Goal: Communication & Community: Answer question/provide support

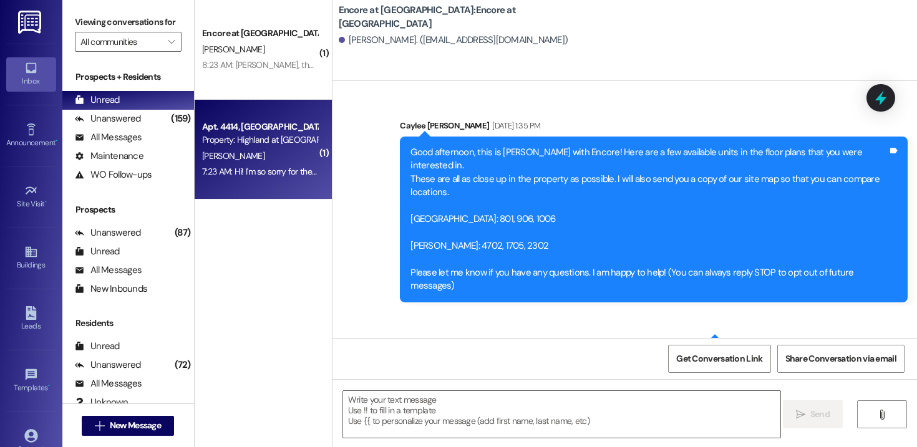
scroll to position [4185, 0]
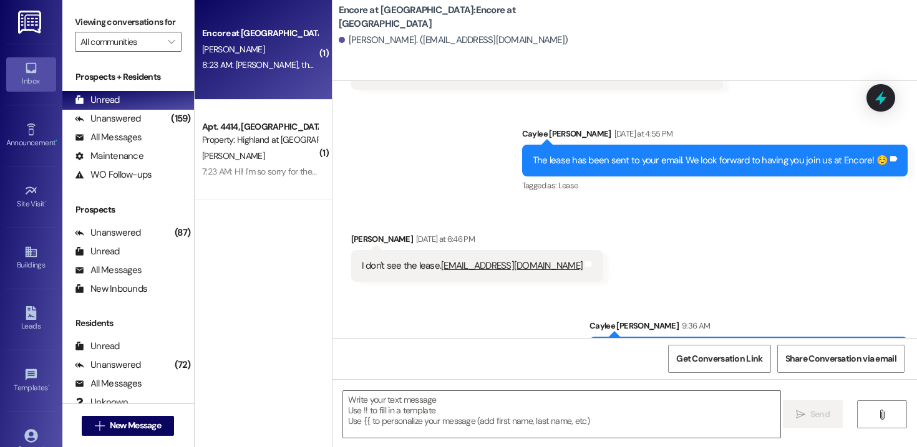
click at [273, 81] on div "Encore at [GEOGRAPHIC_DATA] [PERSON_NAME] 8:23 AM: [PERSON_NAME], the 9:00 Oclo…" at bounding box center [263, 50] width 137 height 100
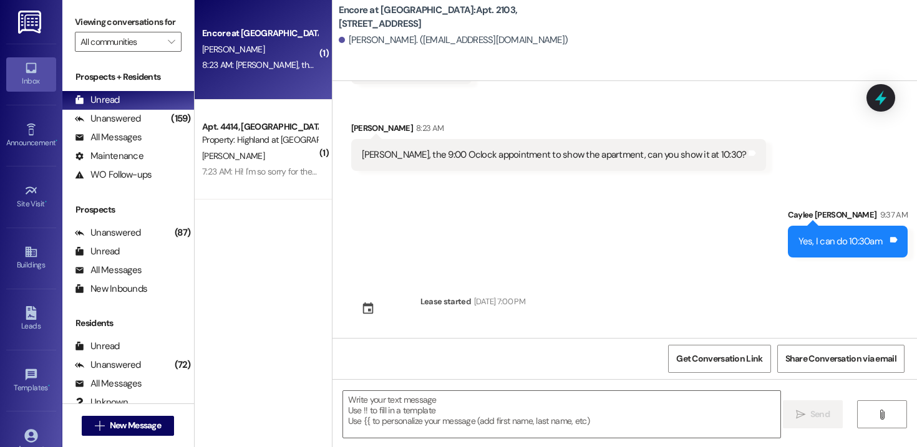
scroll to position [660, 0]
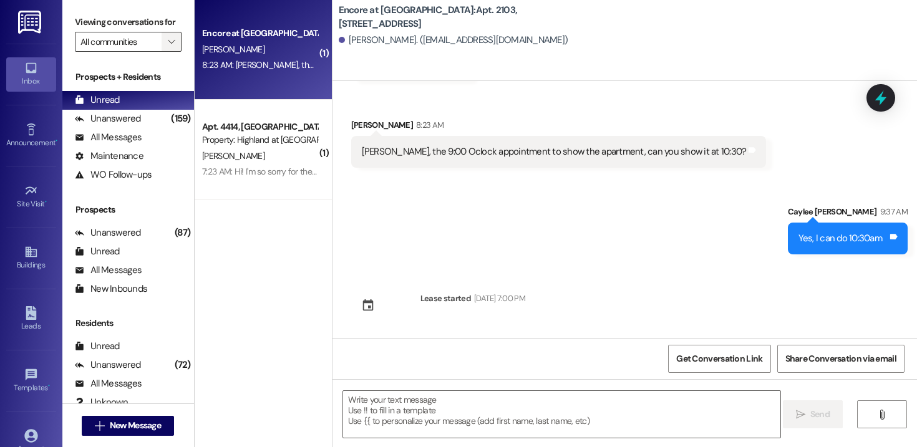
click at [170, 52] on button "" at bounding box center [172, 42] width 20 height 20
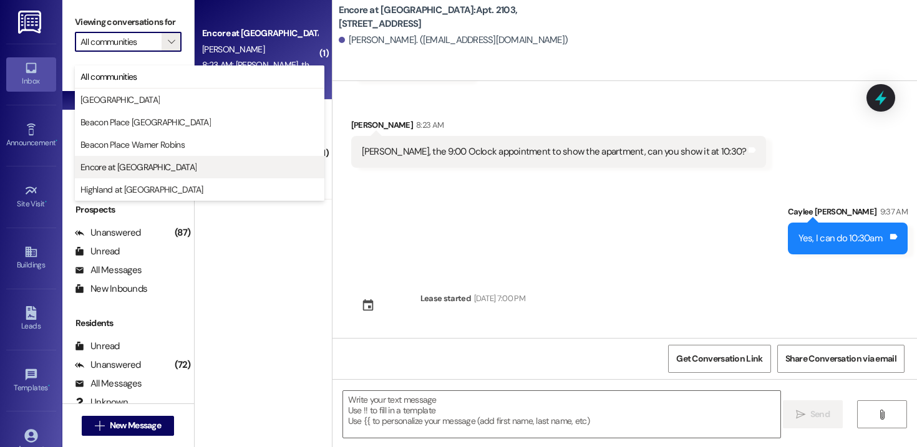
click at [135, 165] on span "Encore at [GEOGRAPHIC_DATA]" at bounding box center [138, 167] width 116 height 12
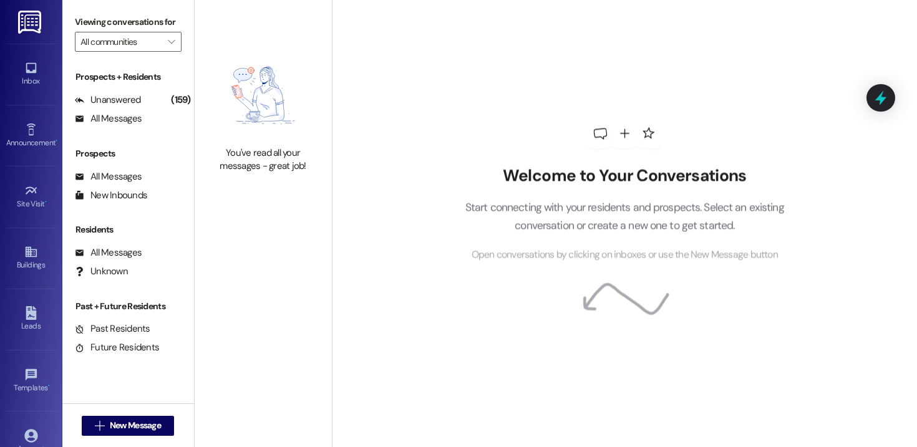
type input "Encore at [GEOGRAPHIC_DATA]"
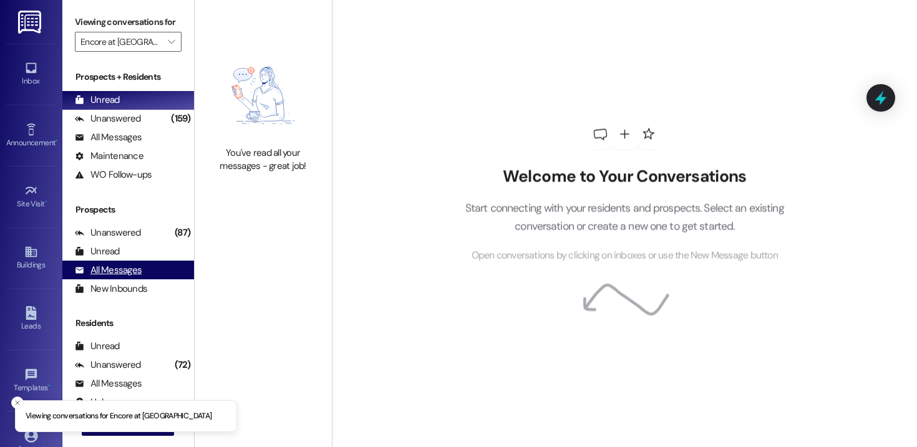
click at [122, 277] on div "All Messages" at bounding box center [108, 270] width 67 height 13
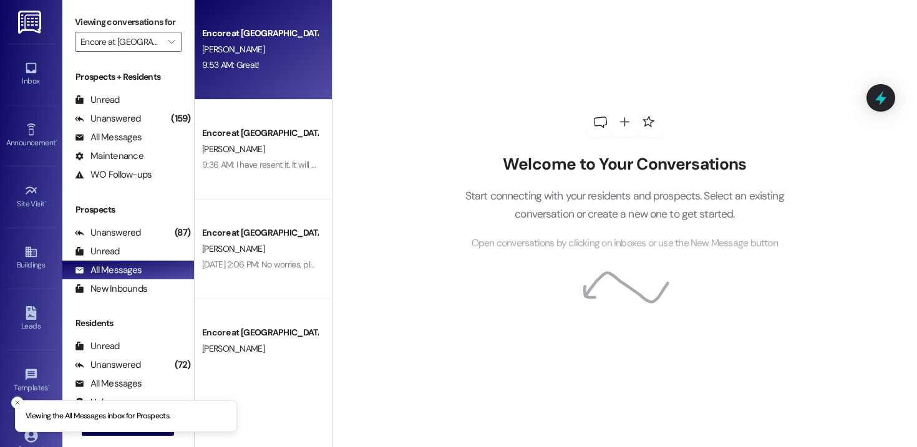
click at [264, 77] on div "Encore at [GEOGRAPHIC_DATA] [PERSON_NAME] 9:53 AM: Great! 9:53 AM: Great!" at bounding box center [263, 50] width 137 height 100
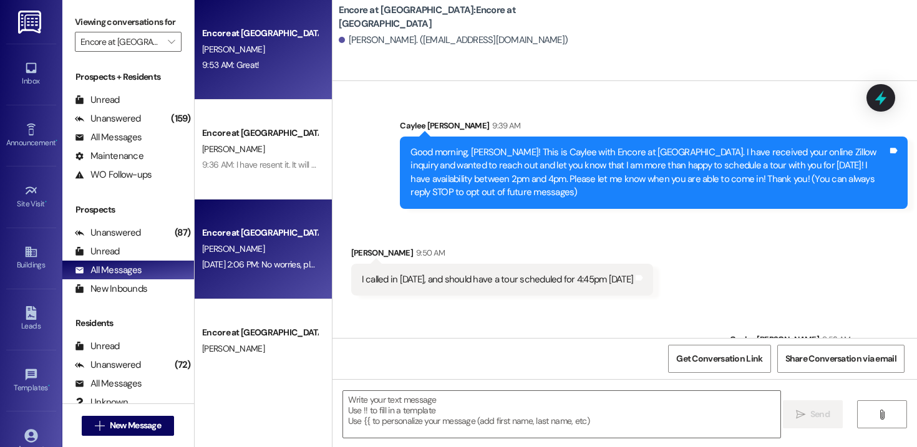
click at [204, 240] on div "Encore at [GEOGRAPHIC_DATA]" at bounding box center [260, 233] width 118 height 16
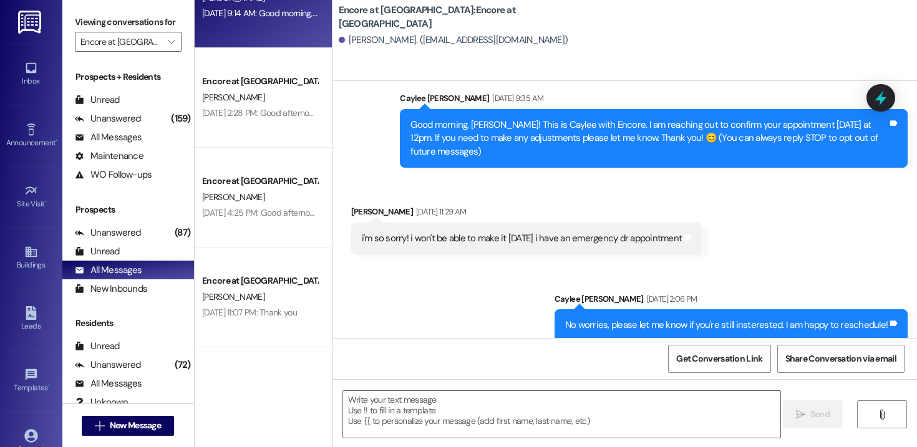
scroll to position [387, 0]
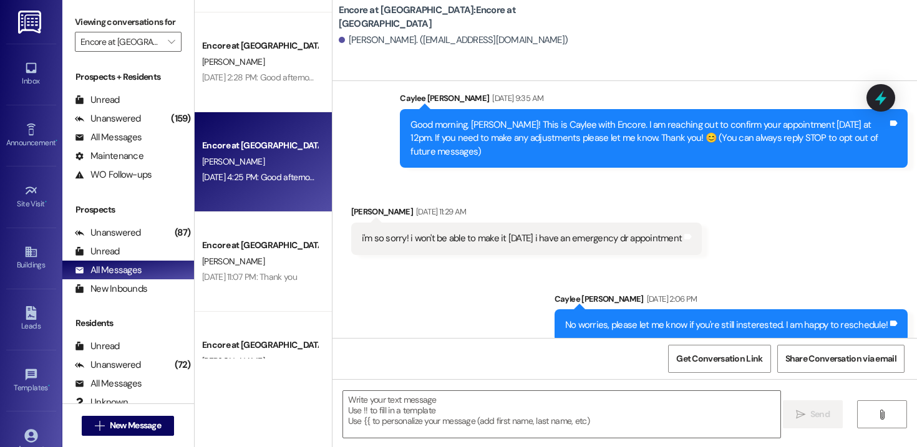
click at [246, 189] on div "Encore at [GEOGRAPHIC_DATA] [PERSON_NAME] [DATE] 4:25 PM: Good afternoon this i…" at bounding box center [263, 162] width 137 height 100
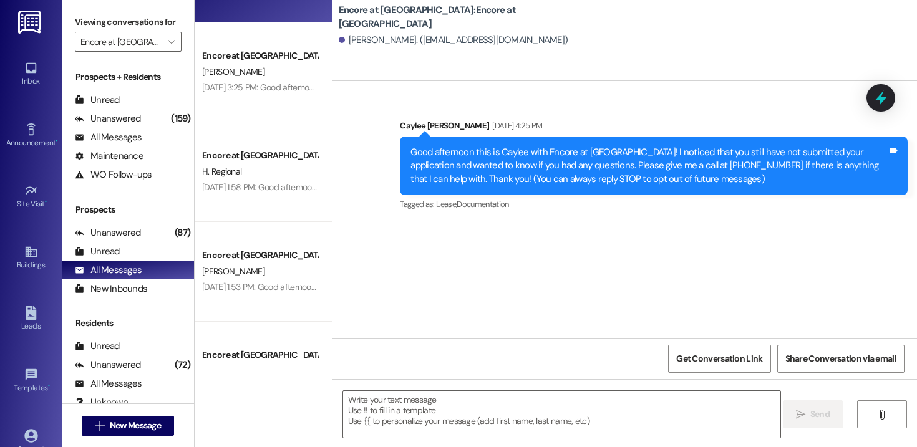
scroll to position [683, 0]
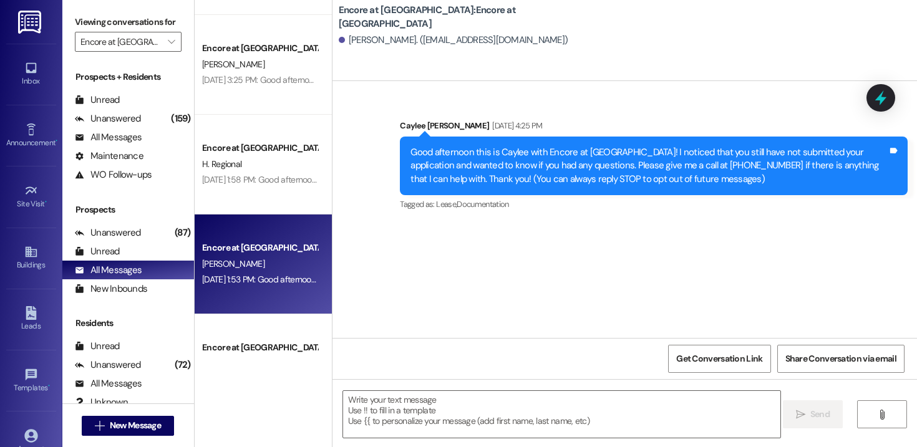
click at [268, 260] on div "[PERSON_NAME]" at bounding box center [260, 264] width 118 height 16
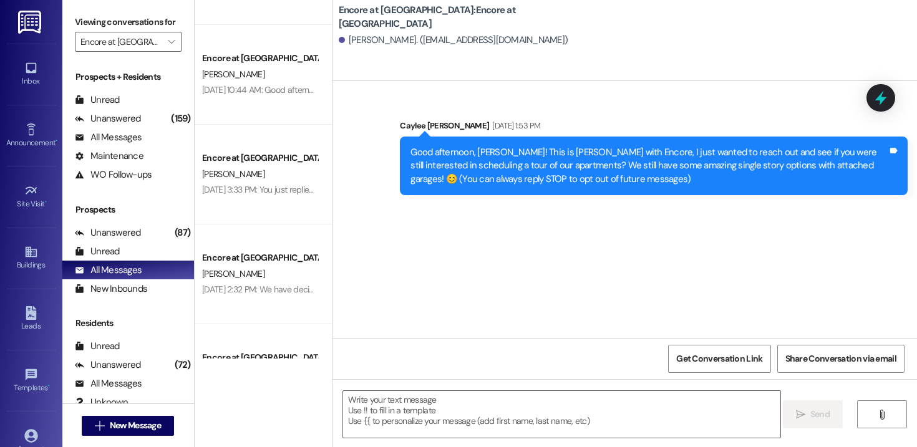
scroll to position [1076, 0]
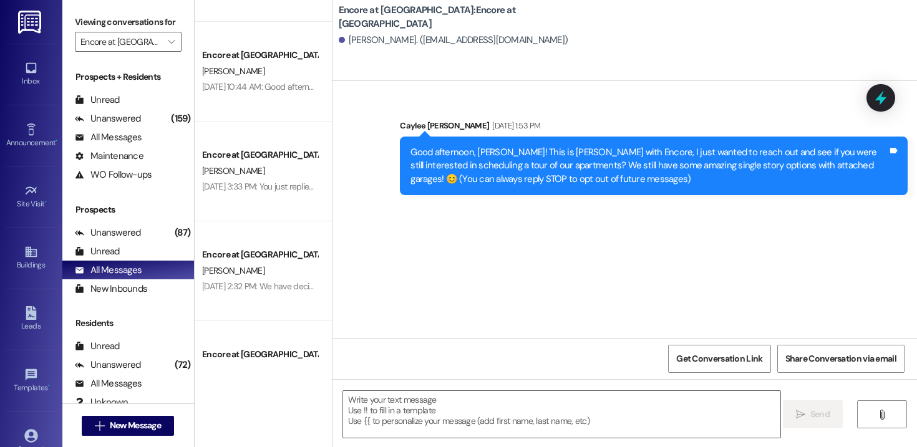
click at [268, 260] on div "Encore at [GEOGRAPHIC_DATA]" at bounding box center [259, 254] width 115 height 13
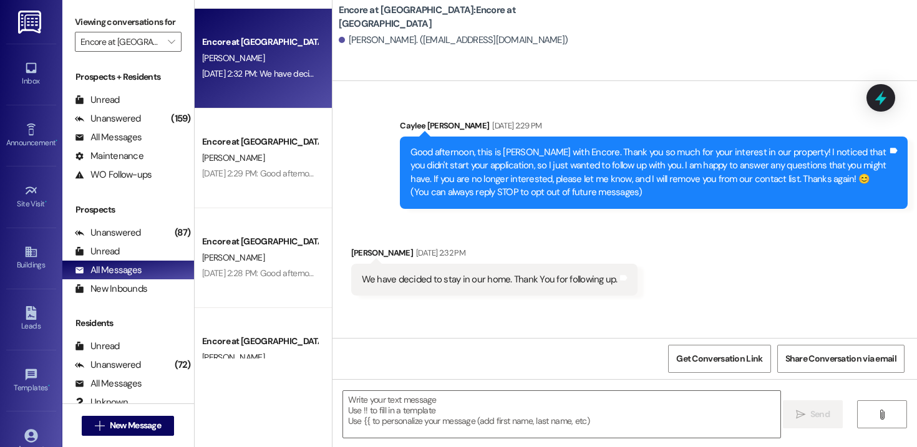
scroll to position [1317, 0]
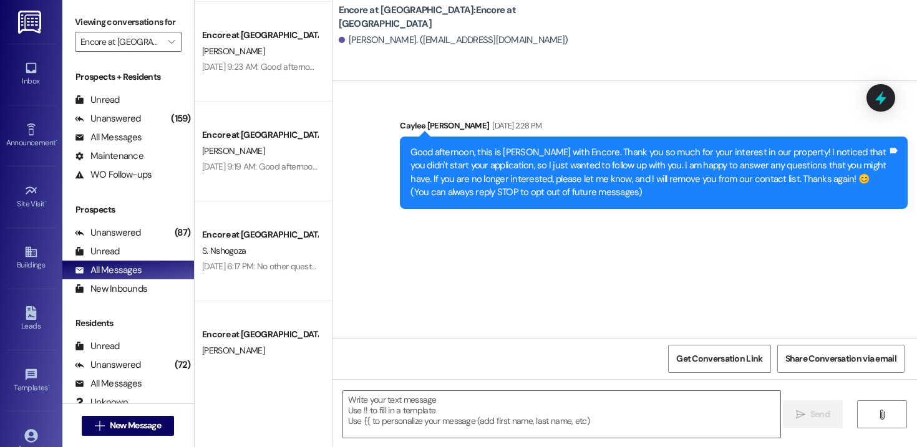
scroll to position [1994, 0]
click at [138, 423] on span "New Message" at bounding box center [135, 425] width 51 height 13
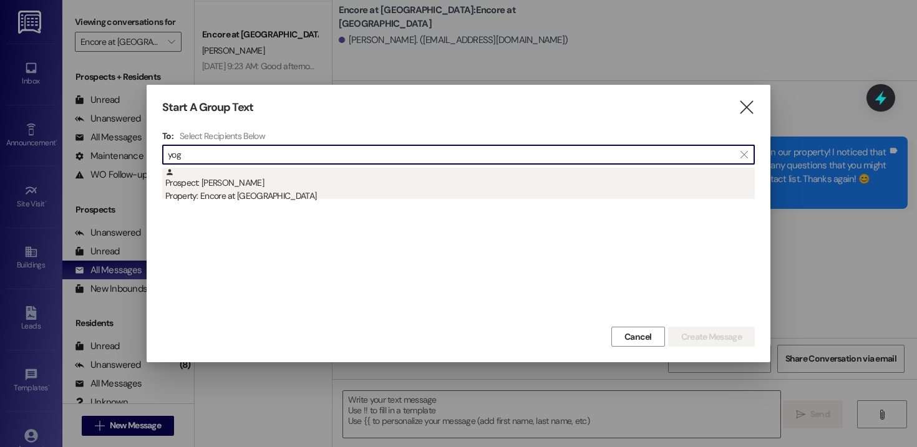
type input "yog"
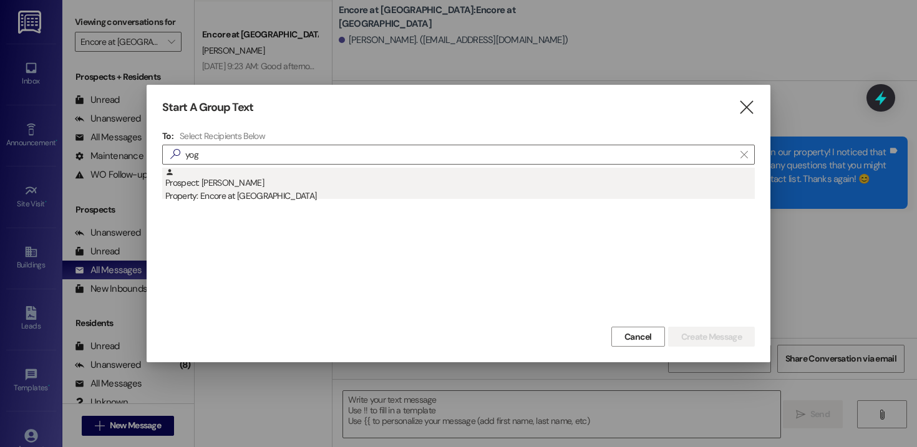
click at [241, 195] on div "Property: Encore at [GEOGRAPHIC_DATA]" at bounding box center [459, 196] width 589 height 13
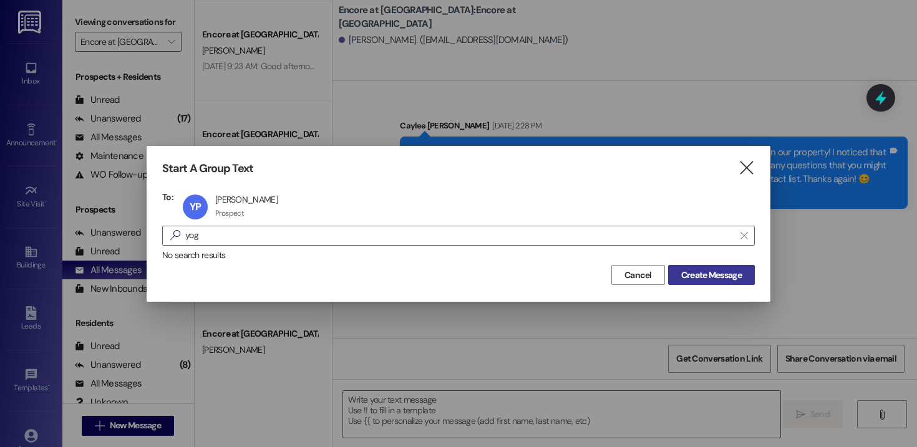
click at [729, 279] on span "Create Message" at bounding box center [711, 275] width 60 height 13
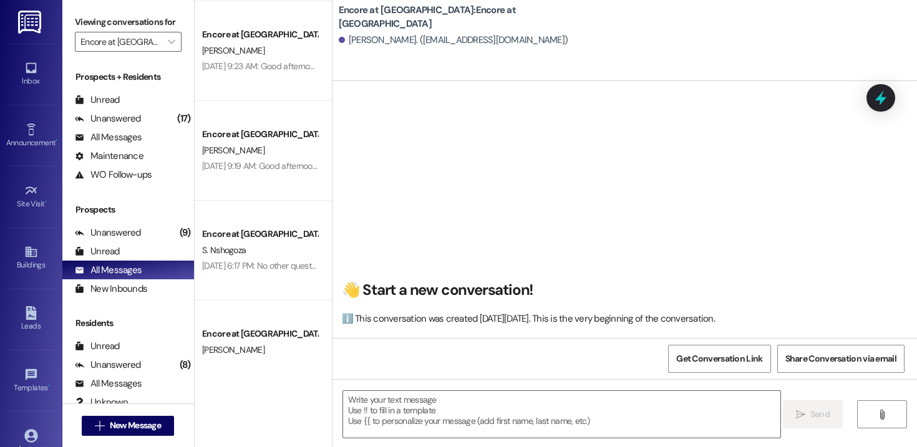
scroll to position [1, 0]
click at [472, 428] on textarea at bounding box center [561, 414] width 437 height 47
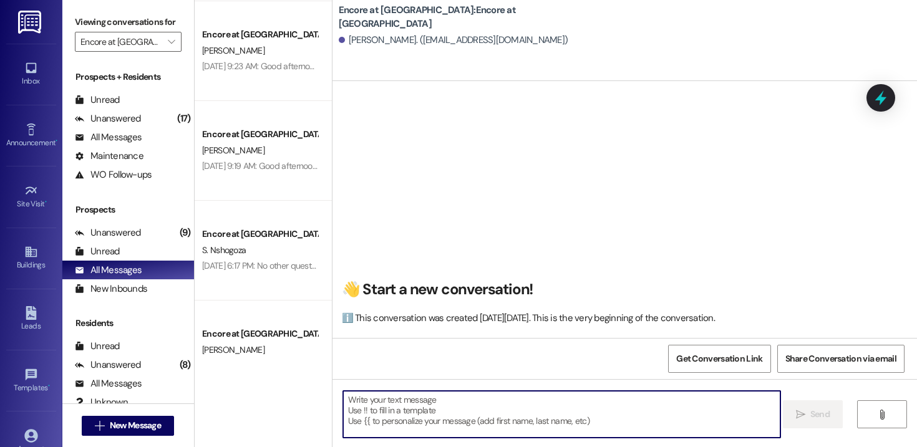
paste textarea "Hi [PERSON_NAME]! This is [PERSON_NAME] from Encore at [GEOGRAPHIC_DATA]. I’m r…"
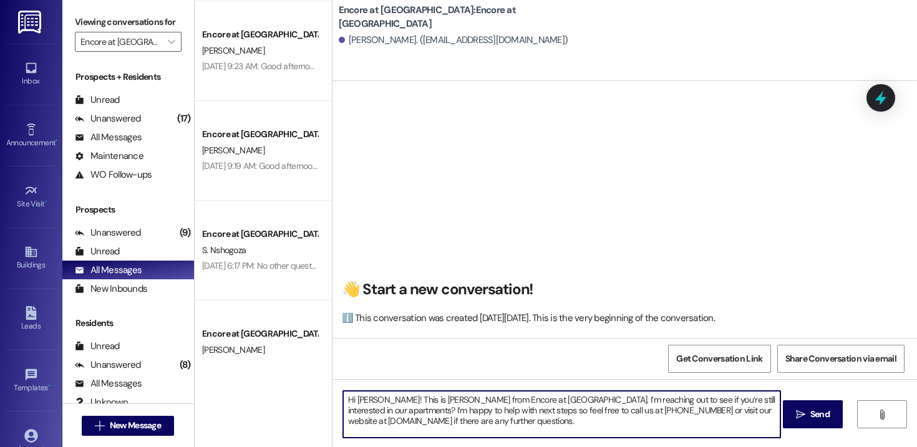
drag, startPoint x: 374, startPoint y: 402, endPoint x: 350, endPoint y: 401, distance: 24.3
click at [350, 401] on textarea "Hi [PERSON_NAME]! This is [PERSON_NAME] from Encore at [GEOGRAPHIC_DATA]. I’m r…" at bounding box center [561, 414] width 437 height 47
drag, startPoint x: 607, startPoint y: 419, endPoint x: 313, endPoint y: 397, distance: 294.6
click at [313, 397] on div "Encore at [GEOGRAPHIC_DATA] [PERSON_NAME] (Opted Out) [DATE] 2:55 PM: Thank you…" at bounding box center [556, 223] width 722 height 447
click at [642, 422] on textarea "Hi [PERSON_NAME]! This is [PERSON_NAME] from Encore at [GEOGRAPHIC_DATA]. I’m r…" at bounding box center [561, 414] width 437 height 47
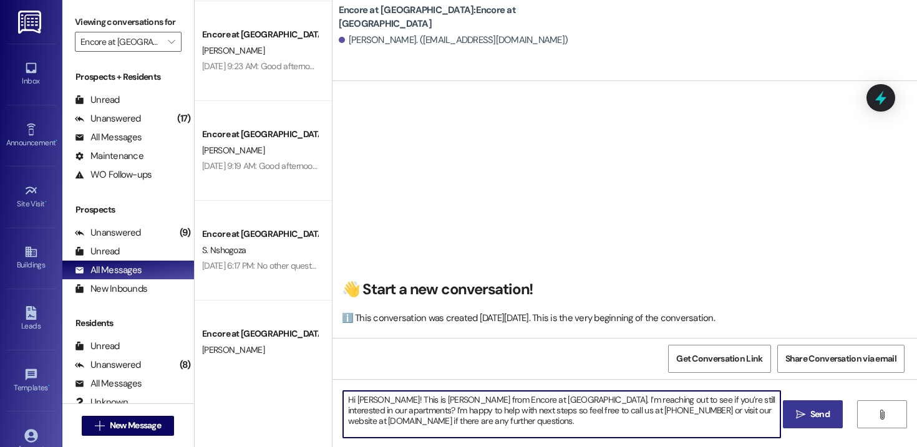
type textarea "Hi [PERSON_NAME]! This is [PERSON_NAME] from Encore at [GEOGRAPHIC_DATA]. I’m r…"
click at [799, 412] on icon "" at bounding box center [800, 415] width 9 height 10
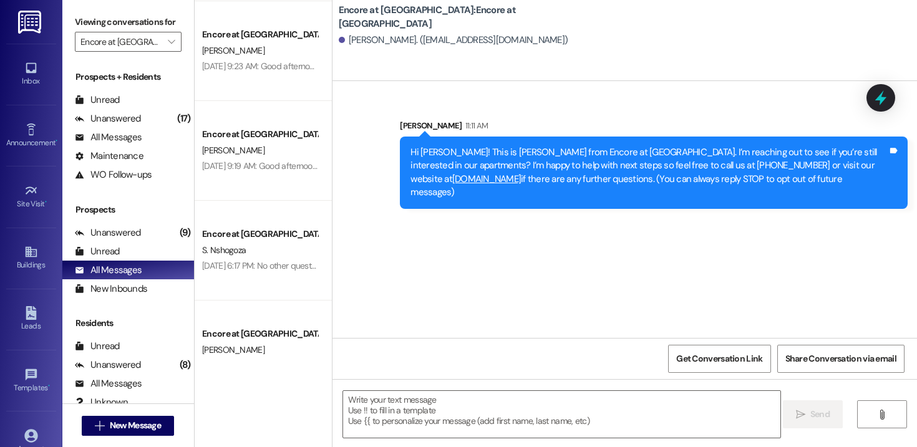
scroll to position [0, 0]
click at [147, 427] on span "New Message" at bounding box center [135, 425] width 51 height 13
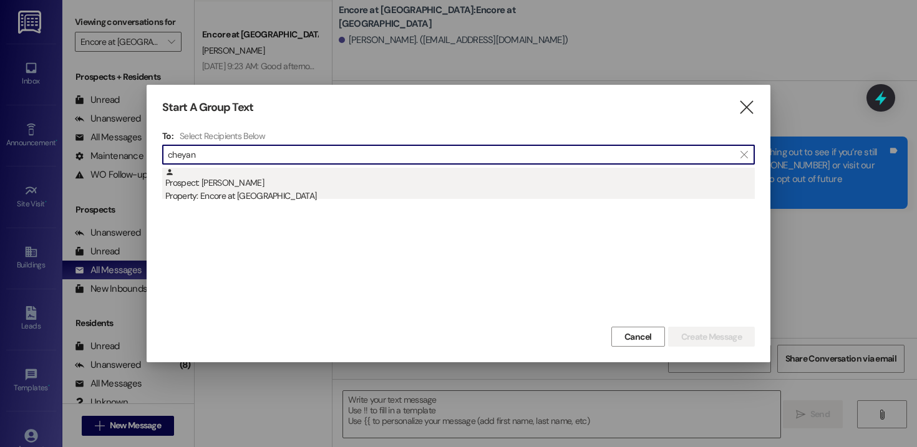
type input "cheyan"
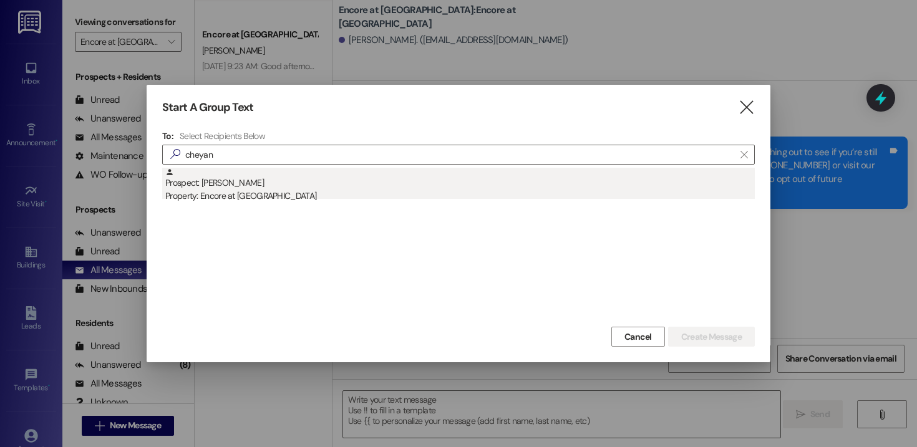
click at [255, 179] on div "Prospect: [PERSON_NAME] Property: Encore at [GEOGRAPHIC_DATA]" at bounding box center [459, 186] width 589 height 36
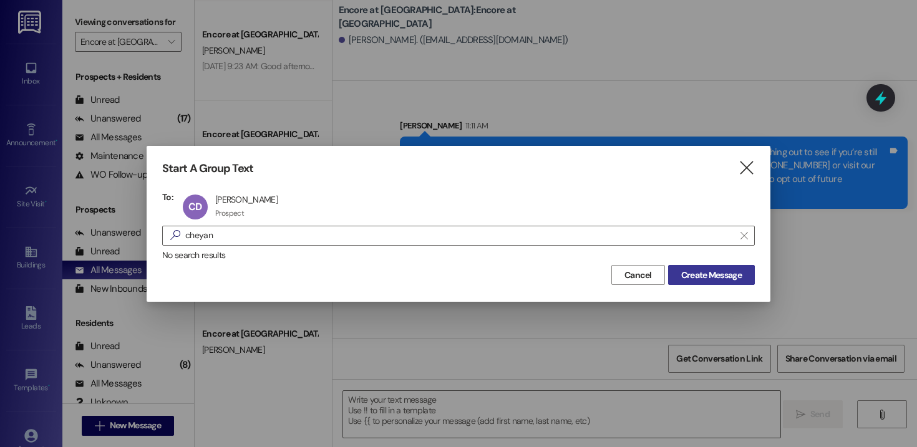
click at [706, 277] on span "Create Message" at bounding box center [711, 275] width 60 height 13
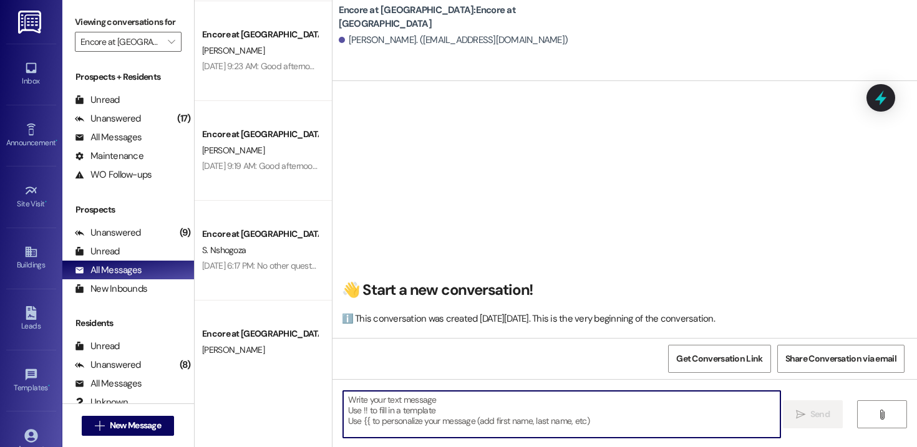
click at [491, 415] on textarea at bounding box center [561, 414] width 437 height 47
paste textarea "Hi [PERSON_NAME]! This is [PERSON_NAME] from Encore at [GEOGRAPHIC_DATA]. I’m r…"
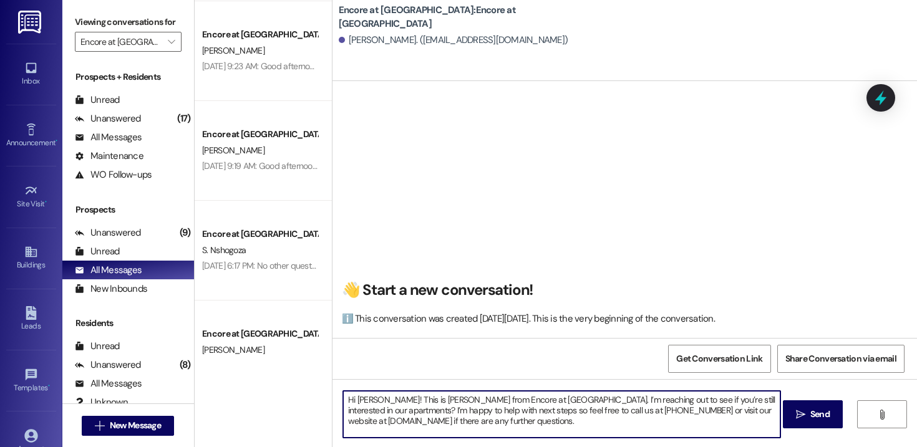
drag, startPoint x: 375, startPoint y: 402, endPoint x: 352, endPoint y: 402, distance: 23.7
click at [352, 402] on textarea "Hi [PERSON_NAME]! This is [PERSON_NAME] from Encore at [GEOGRAPHIC_DATA]. I’m r…" at bounding box center [561, 414] width 437 height 47
drag, startPoint x: 586, startPoint y: 419, endPoint x: 317, endPoint y: 365, distance: 274.8
click at [317, 365] on div "Encore at [GEOGRAPHIC_DATA] [PERSON_NAME] (Opted Out) [DATE] 2:55 PM: Thank you…" at bounding box center [556, 223] width 722 height 447
type textarea "Hi [PERSON_NAME]! This is [PERSON_NAME] from Encore at [GEOGRAPHIC_DATA]. I’m r…"
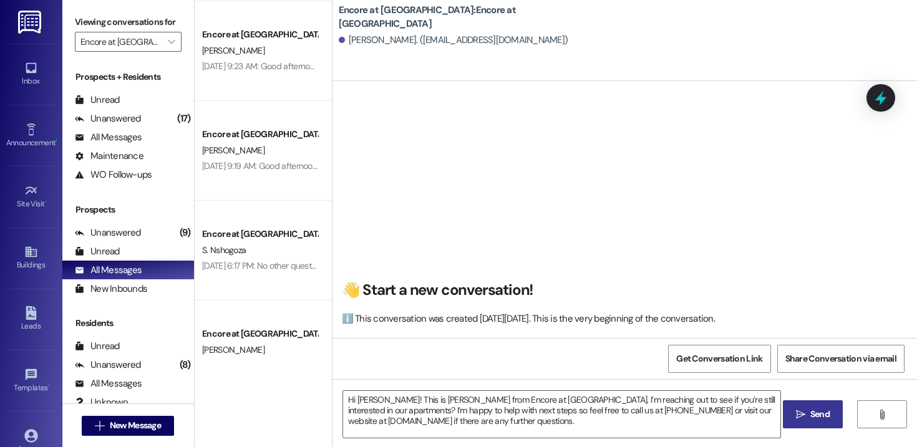
click at [804, 410] on span " Send" at bounding box center [812, 414] width 39 height 13
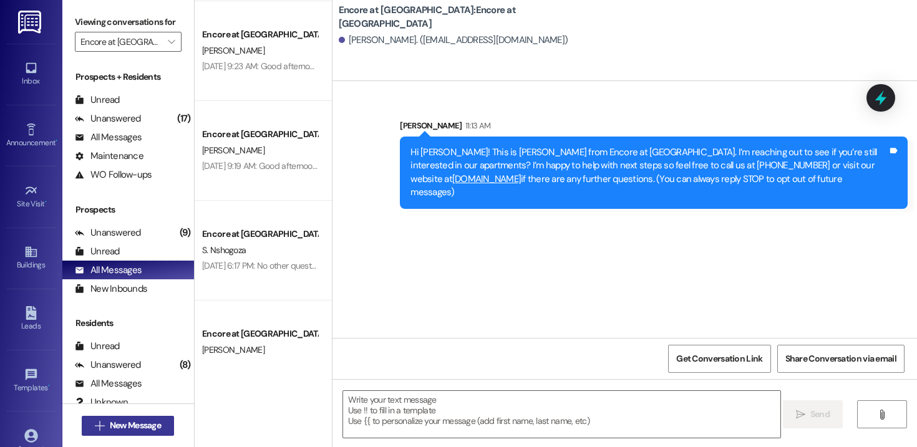
click at [128, 427] on span "New Message" at bounding box center [135, 425] width 51 height 13
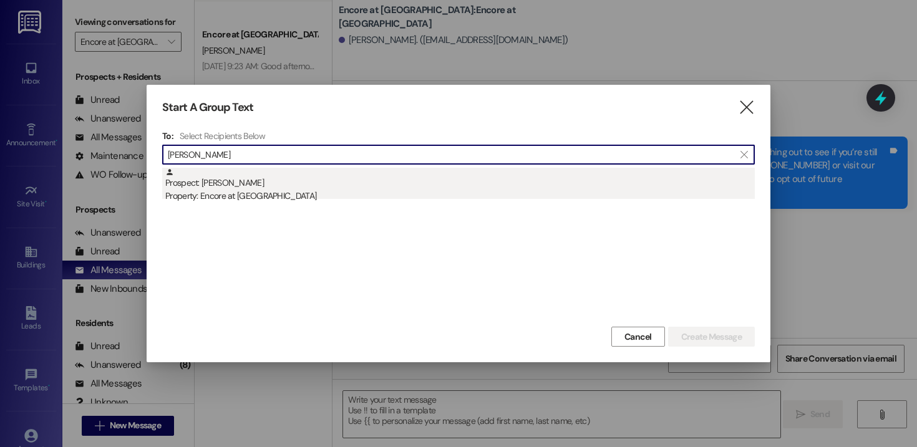
type input "[PERSON_NAME]"
click at [249, 186] on div "Prospect: [PERSON_NAME] Property: Encore at [GEOGRAPHIC_DATA]" at bounding box center [459, 186] width 589 height 36
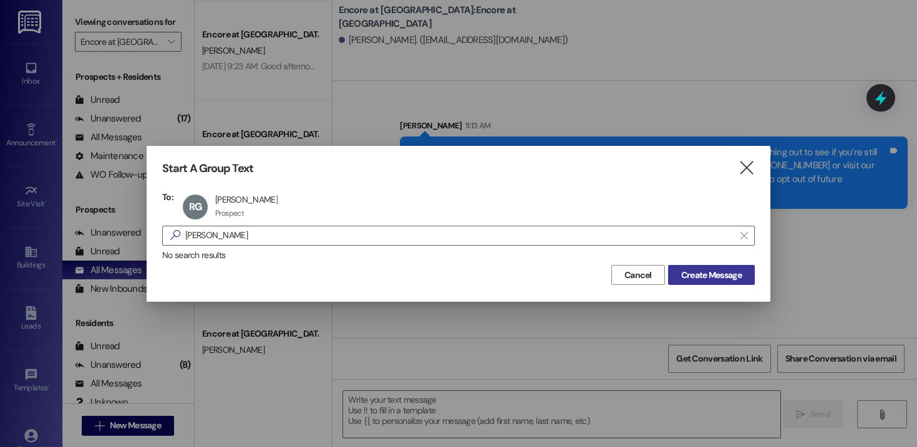
click at [722, 272] on span "Create Message" at bounding box center [711, 275] width 60 height 13
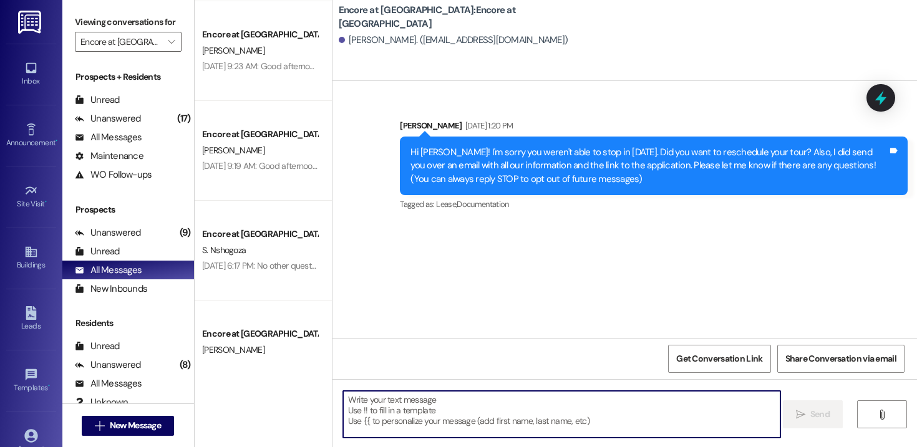
click at [470, 412] on textarea at bounding box center [561, 414] width 437 height 47
paste textarea "Hi [PERSON_NAME]! This is [PERSON_NAME] from Encore at [GEOGRAPHIC_DATA]. I’m r…"
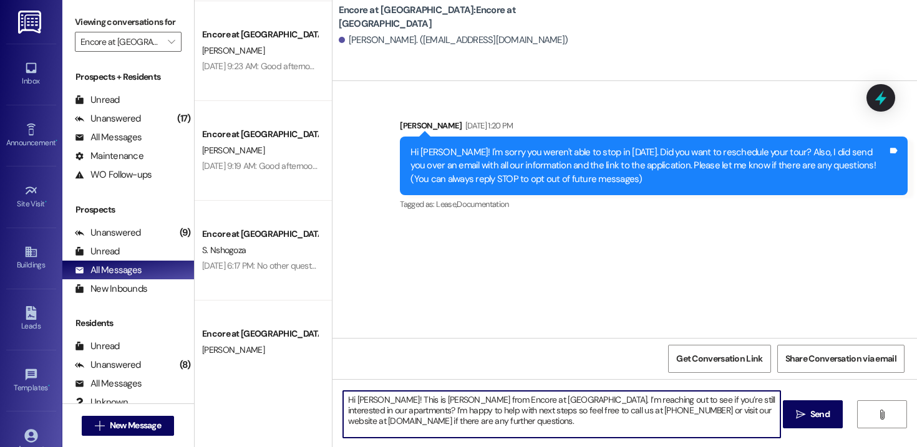
drag, startPoint x: 386, startPoint y: 402, endPoint x: 350, endPoint y: 401, distance: 36.2
click at [350, 401] on textarea "Hi [PERSON_NAME]! This is [PERSON_NAME] from Encore at [GEOGRAPHIC_DATA]. I’m r…" at bounding box center [561, 414] width 437 height 47
drag, startPoint x: 602, startPoint y: 415, endPoint x: 372, endPoint y: 382, distance: 231.7
click at [372, 382] on div "Hi [PERSON_NAME]! This is [PERSON_NAME] from Encore at [GEOGRAPHIC_DATA]. I’m r…" at bounding box center [624, 426] width 584 height 94
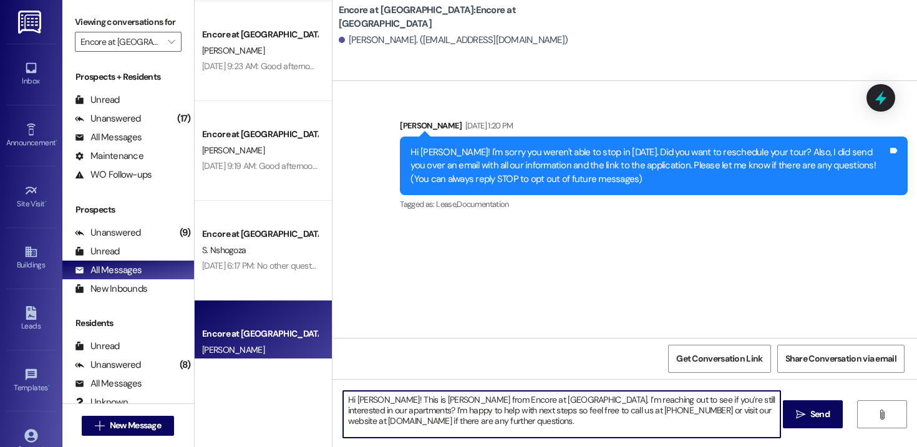
drag, startPoint x: 605, startPoint y: 425, endPoint x: 310, endPoint y: 348, distance: 304.9
click at [310, 348] on div "Encore at [GEOGRAPHIC_DATA] [PERSON_NAME] (Opted Out) [DATE] 2:55 PM: Thank you…" at bounding box center [556, 223] width 722 height 447
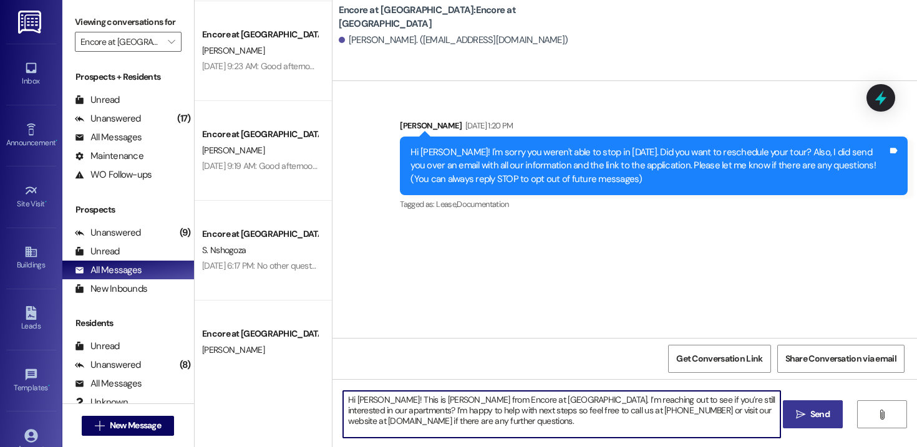
type textarea "Hi [PERSON_NAME]! This is [PERSON_NAME] from Encore at [GEOGRAPHIC_DATA]. I’m r…"
click at [800, 410] on icon "" at bounding box center [800, 415] width 9 height 10
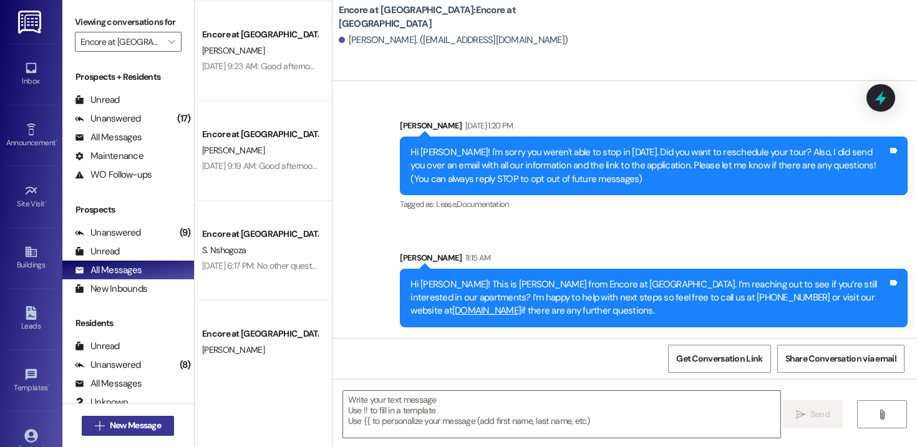
click at [142, 426] on span "New Message" at bounding box center [135, 425] width 51 height 13
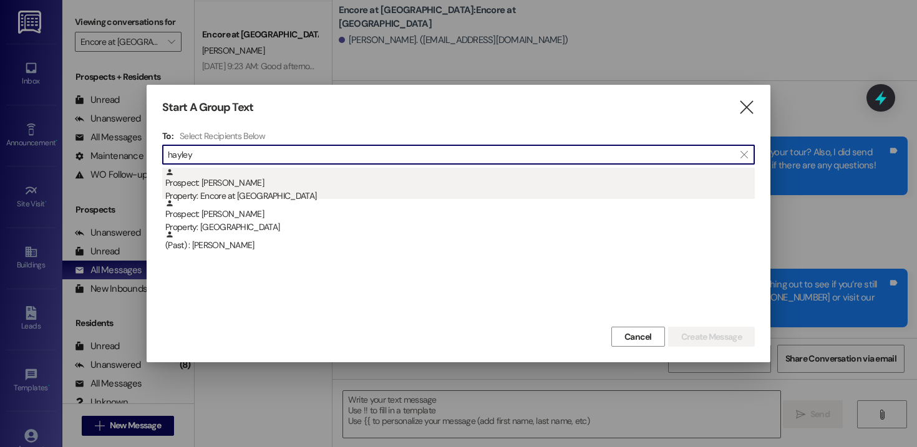
type input "hayley"
click at [244, 192] on div "Property: Encore at [GEOGRAPHIC_DATA]" at bounding box center [459, 196] width 589 height 13
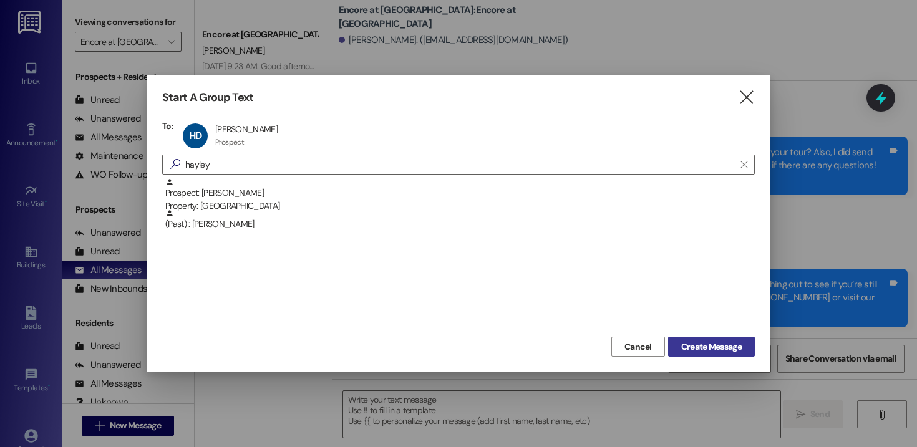
click at [681, 341] on span "Create Message" at bounding box center [711, 346] width 60 height 13
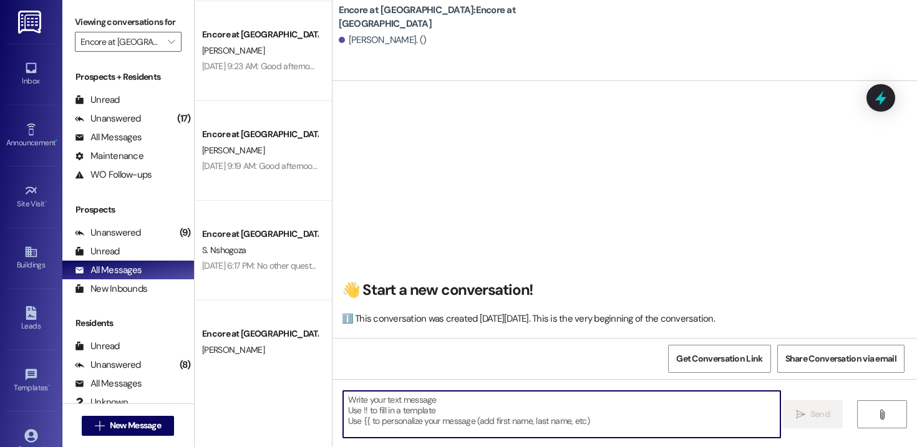
click at [485, 406] on textarea at bounding box center [561, 414] width 437 height 47
paste textarea "Hi [PERSON_NAME]! This is [PERSON_NAME] from Encore at [GEOGRAPHIC_DATA]. I’m r…"
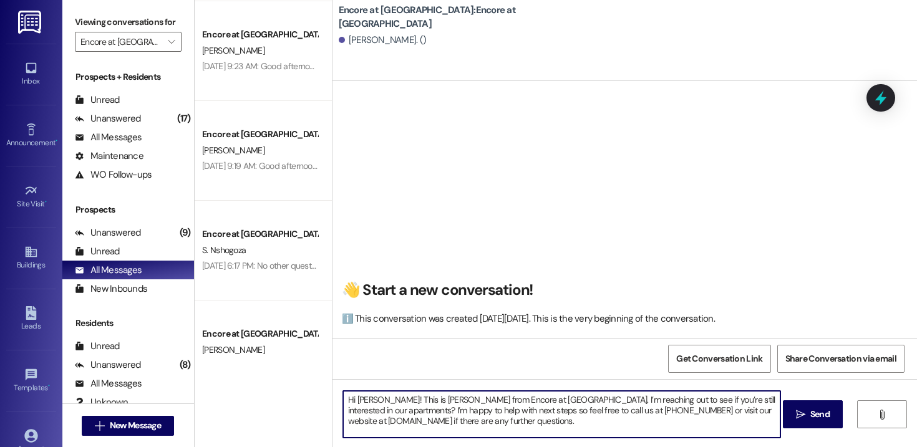
drag, startPoint x: 367, startPoint y: 400, endPoint x: 351, endPoint y: 401, distance: 16.2
click at [351, 401] on textarea "Hi [PERSON_NAME]! This is [PERSON_NAME] from Encore at [GEOGRAPHIC_DATA]. I’m r…" at bounding box center [561, 414] width 437 height 47
type textarea "Hi [PERSON_NAME]! This is [PERSON_NAME] from Encore at [GEOGRAPHIC_DATA]. I’m r…"
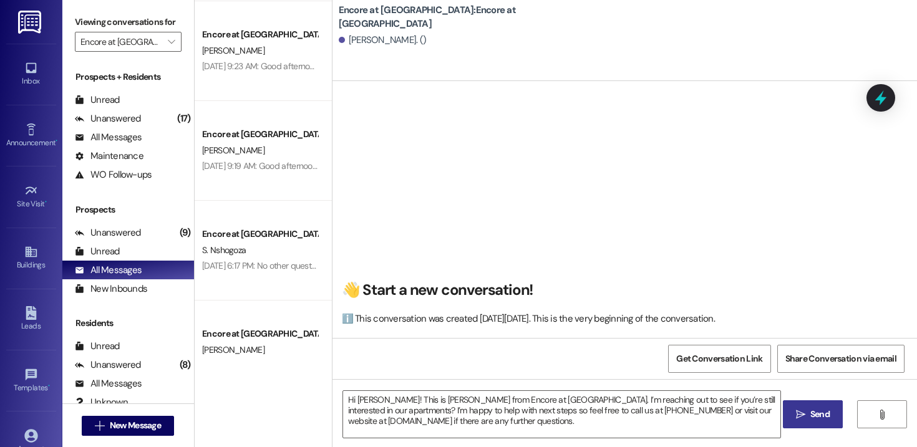
click at [796, 414] on icon "" at bounding box center [800, 415] width 9 height 10
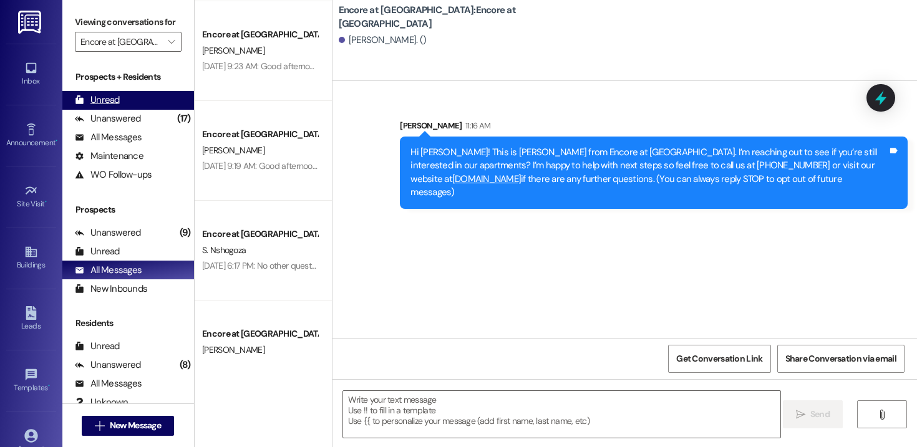
click at [100, 107] on div "Unread" at bounding box center [97, 100] width 45 height 13
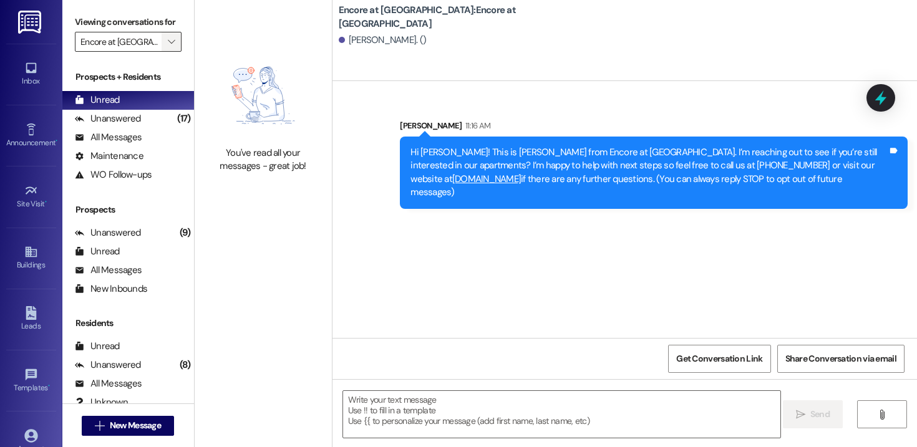
click at [168, 47] on icon "" at bounding box center [171, 42] width 7 height 10
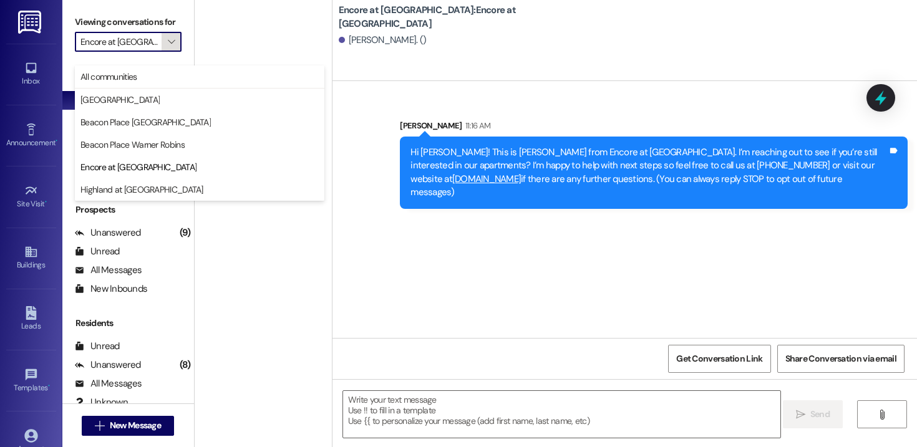
scroll to position [0, 12]
click at [164, 82] on span "All communities" at bounding box center [199, 76] width 238 height 12
